Goal: Check status: Check status

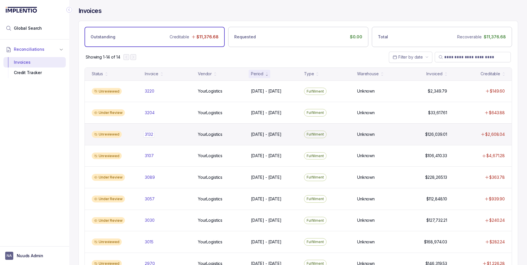
click at [146, 133] on div "3132 3132" at bounding box center [149, 134] width 8 height 6
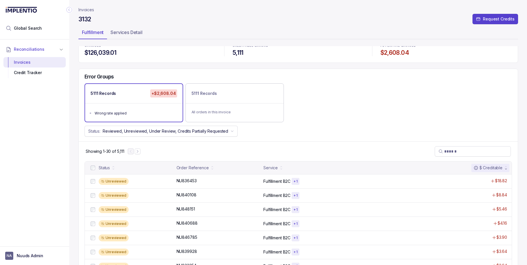
scroll to position [11, 0]
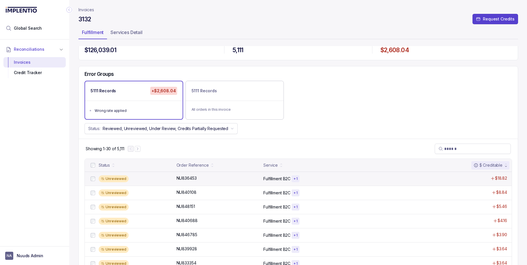
click at [158, 178] on div "Unreviewed" at bounding box center [136, 178] width 74 height 7
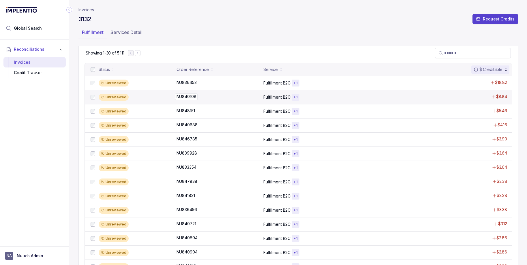
scroll to position [110, 0]
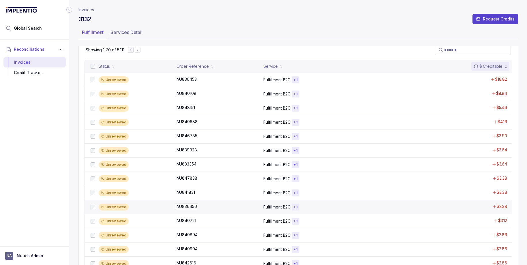
click at [179, 206] on p "NU836456" at bounding box center [186, 206] width 23 height 6
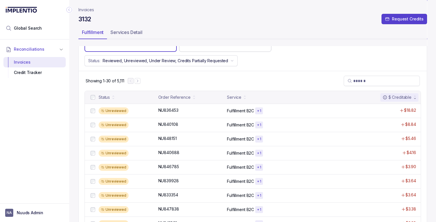
scroll to position [81, 0]
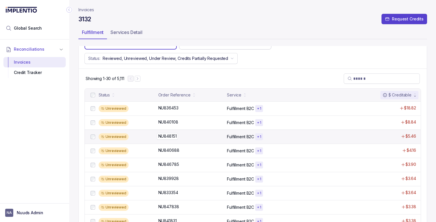
click at [162, 137] on div "NU848151 NU848151" at bounding box center [167, 136] width 18 height 6
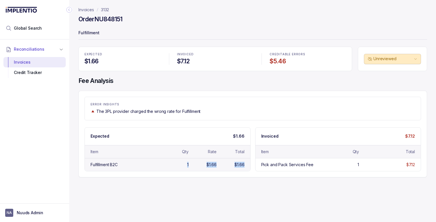
drag, startPoint x: 163, startPoint y: 164, endPoint x: 225, endPoint y: 170, distance: 62.6
click at [225, 170] on div "Fulfillment B2C 1 $1.66 $1.66" at bounding box center [167, 164] width 165 height 13
click at [204, 170] on div "Fulfillment B2C 1 $1.66 $1.66" at bounding box center [167, 164] width 165 height 13
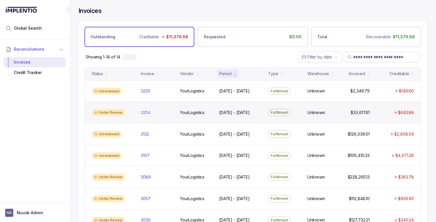
click at [142, 112] on div "3204 3204" at bounding box center [146, 113] width 10 height 6
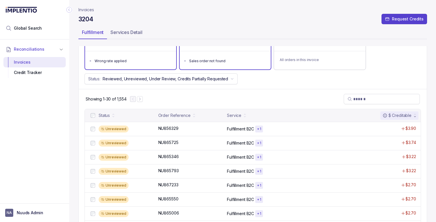
scroll to position [62, 0]
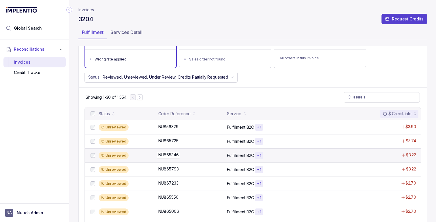
click at [179, 152] on div "NU865346 NU865346" at bounding box center [168, 155] width 20 height 6
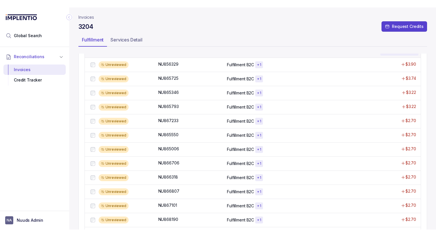
scroll to position [133, 0]
